Goal: Download file/media

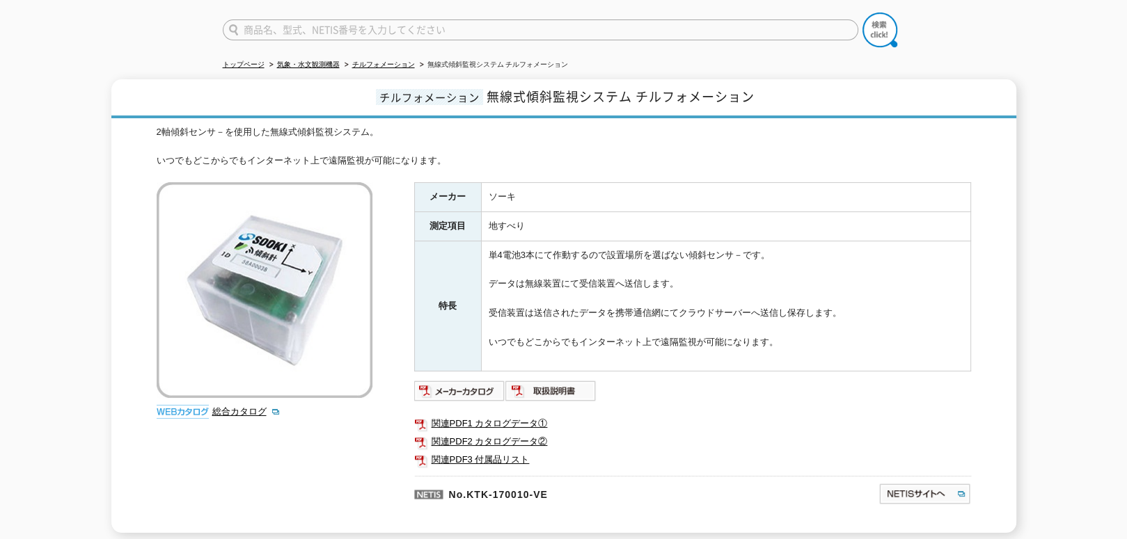
scroll to position [139, 0]
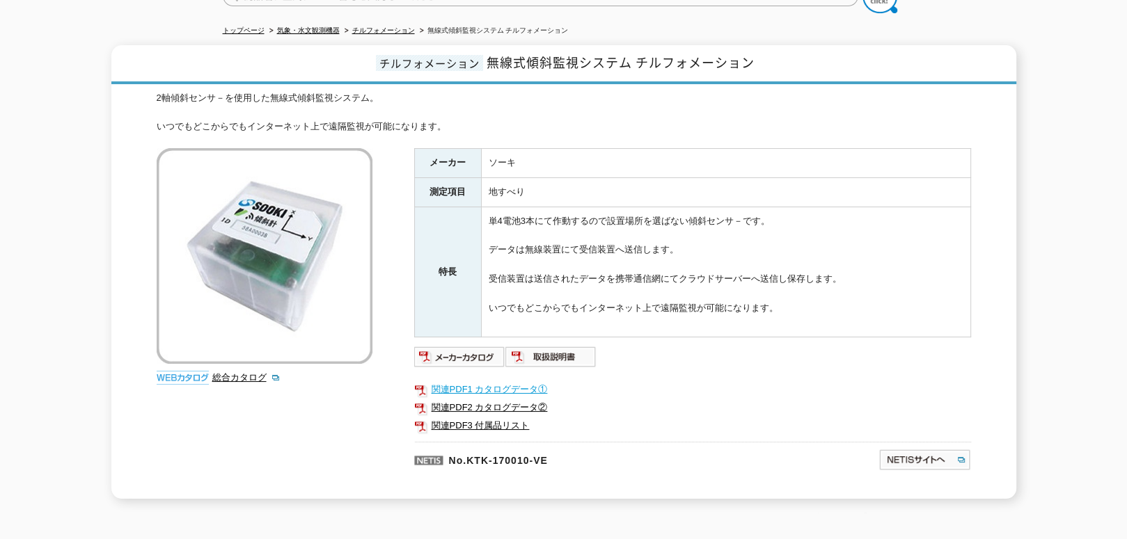
click at [476, 381] on link "関連PDF1 カタログデータ①" at bounding box center [692, 390] width 557 height 18
click at [495, 399] on link "関連PDF2 カタログデータ②" at bounding box center [692, 408] width 557 height 18
click at [477, 417] on link "関連PDF3 付属品リスト" at bounding box center [692, 426] width 557 height 18
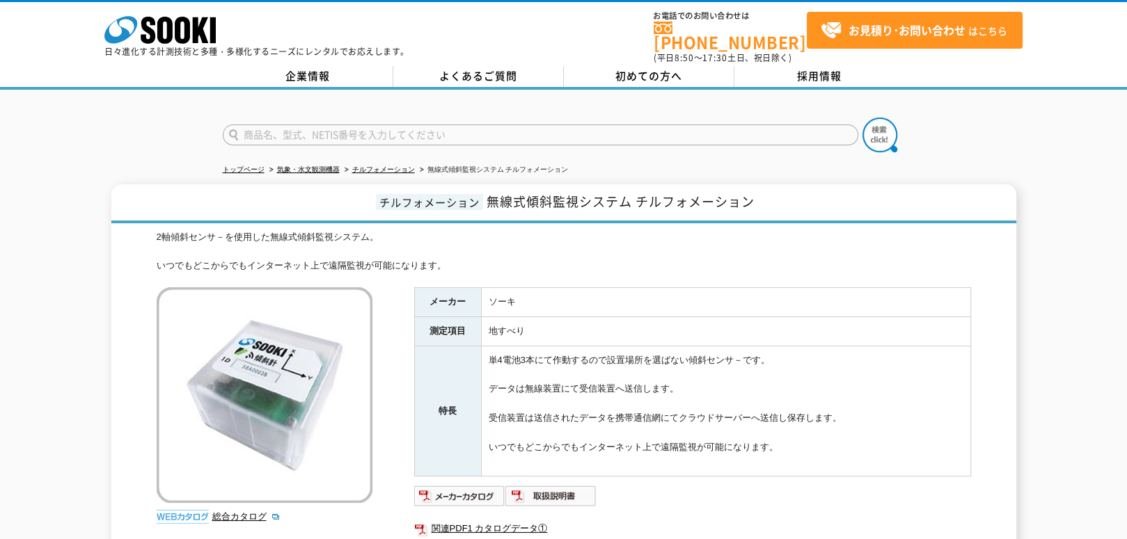
scroll to position [70, 0]
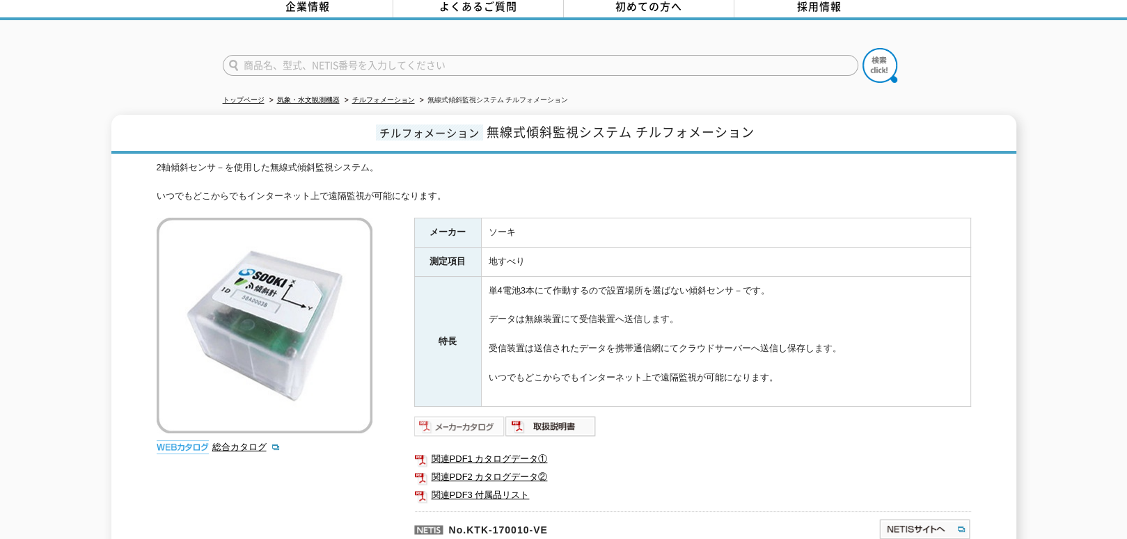
click at [475, 418] on img at bounding box center [459, 426] width 91 height 22
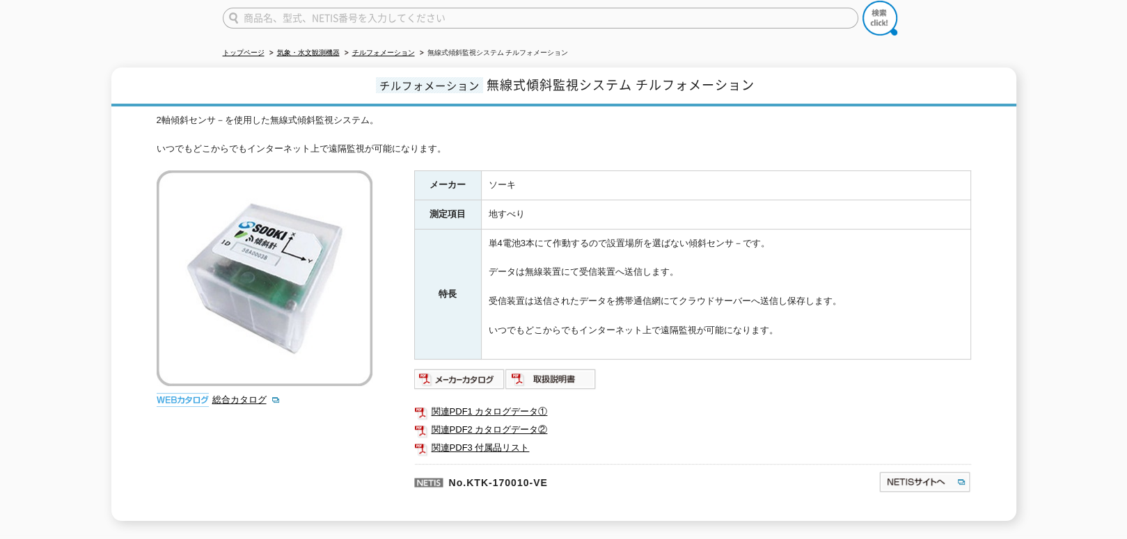
scroll to position [209, 0]
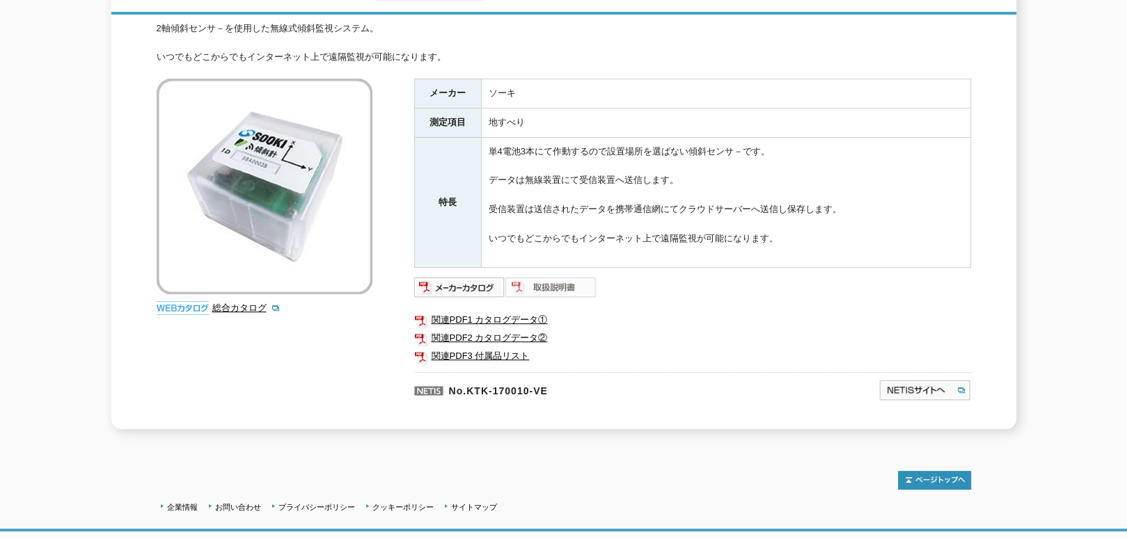
click at [557, 276] on img at bounding box center [550, 287] width 91 height 22
